Goal: Task Accomplishment & Management: Use online tool/utility

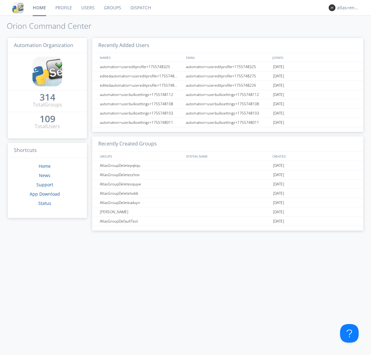
click at [140, 8] on link "Dispatch" at bounding box center [141, 7] width 30 height 15
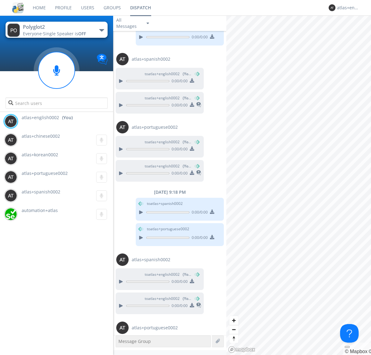
scroll to position [322, 0]
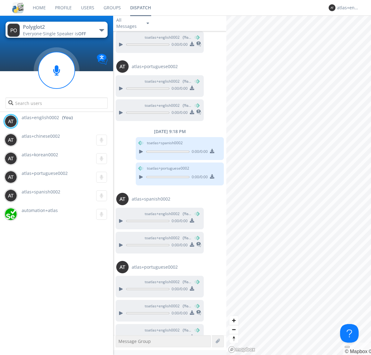
click at [102, 30] on div "button" at bounding box center [101, 30] width 5 height 2
click at [0, 0] on span "Polyglot3" at bounding box center [0, 0] width 0 height 0
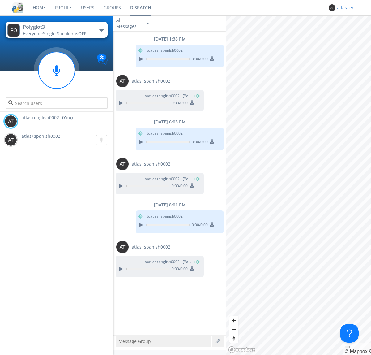
click at [347, 8] on div "atlas+english0002" at bounding box center [348, 8] width 23 height 6
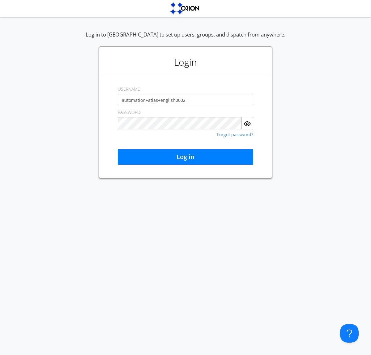
type input "automation+atlas+english0002"
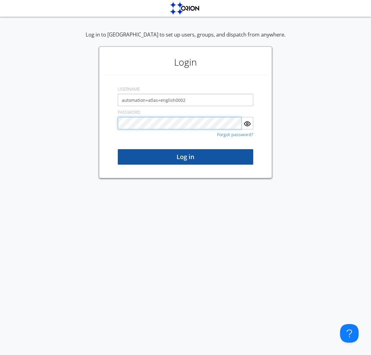
click at [186, 157] on button "Log in" at bounding box center [186, 156] width 136 height 15
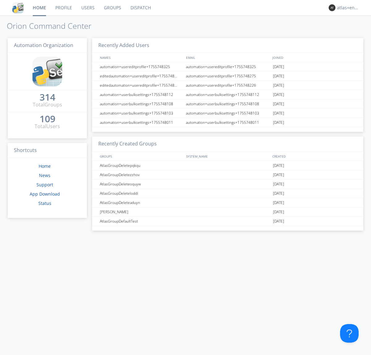
click at [140, 8] on link "Dispatch" at bounding box center [141, 7] width 30 height 15
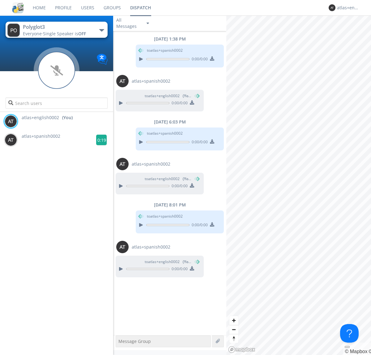
click at [99, 140] on g at bounding box center [101, 140] width 11 height 11
